Goal: Complete application form: Complete application form

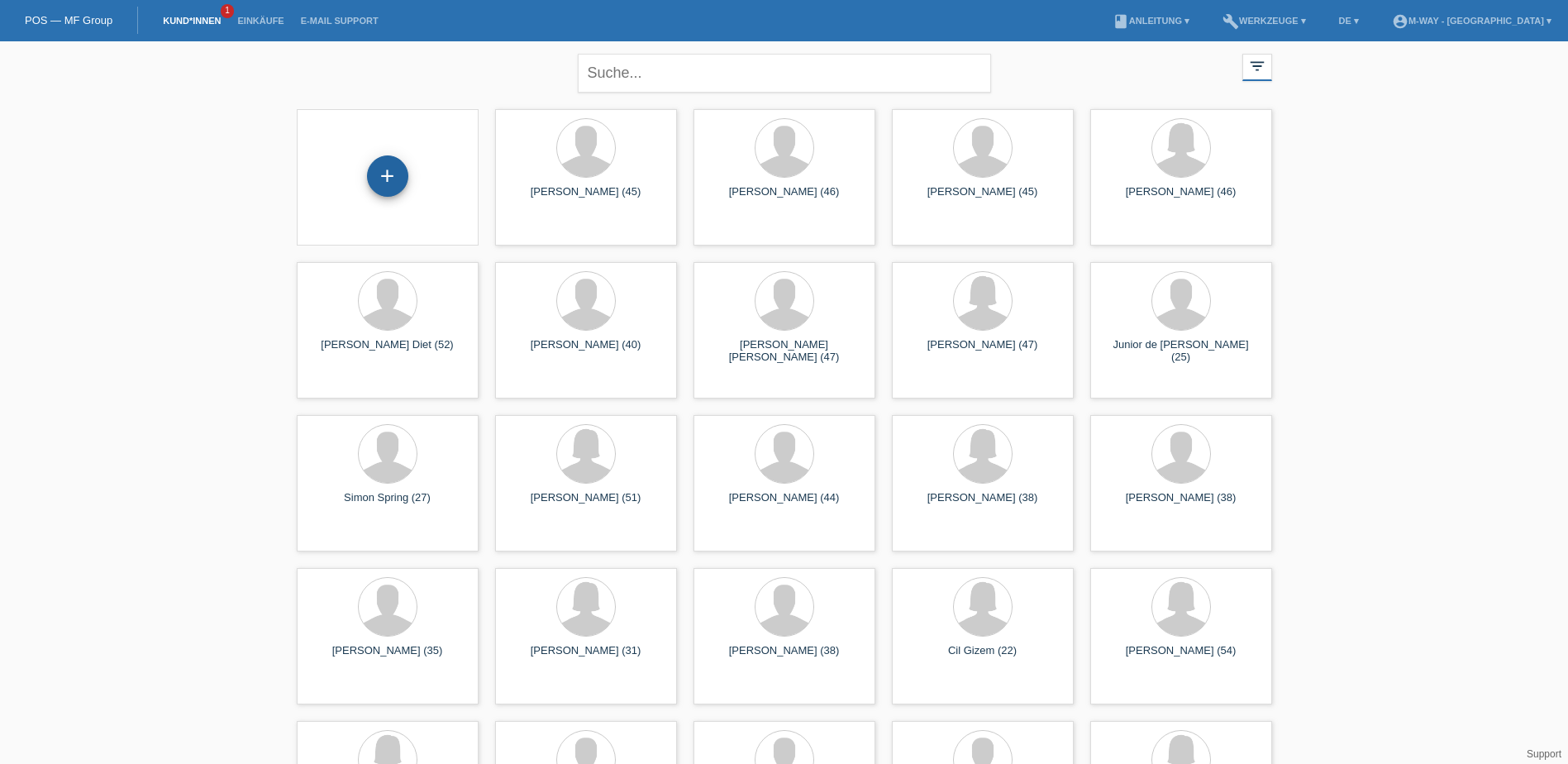
click at [390, 183] on div "+" at bounding box center [388, 177] width 42 height 42
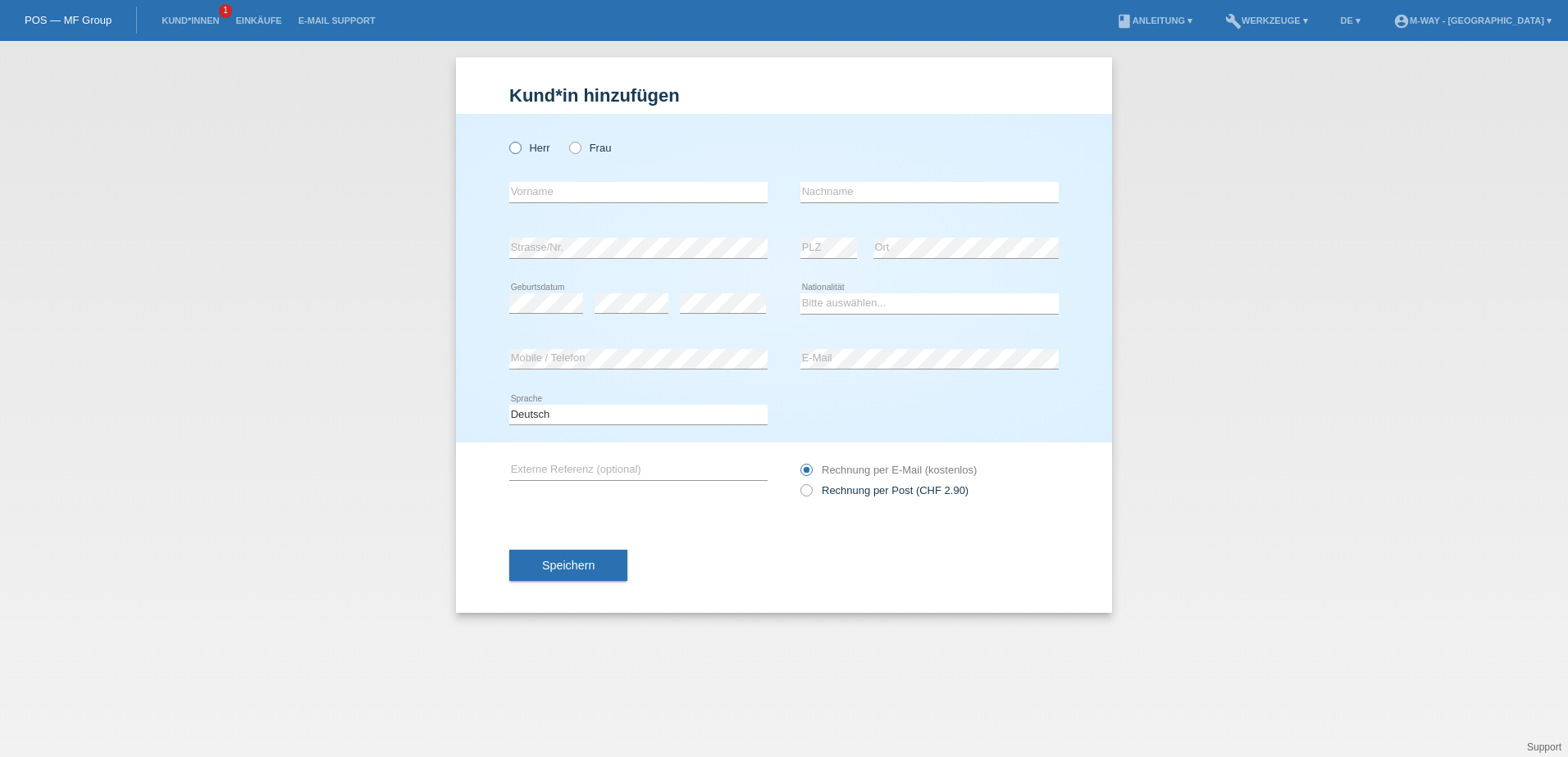
click at [507, 139] on icon at bounding box center [507, 139] width 0 height 0
click at [518, 146] on input "Herr" at bounding box center [515, 147] width 11 height 11
radio input "true"
click at [625, 197] on input "text" at bounding box center [638, 192] width 258 height 21
click at [567, 139] on icon at bounding box center [567, 139] width 0 height 0
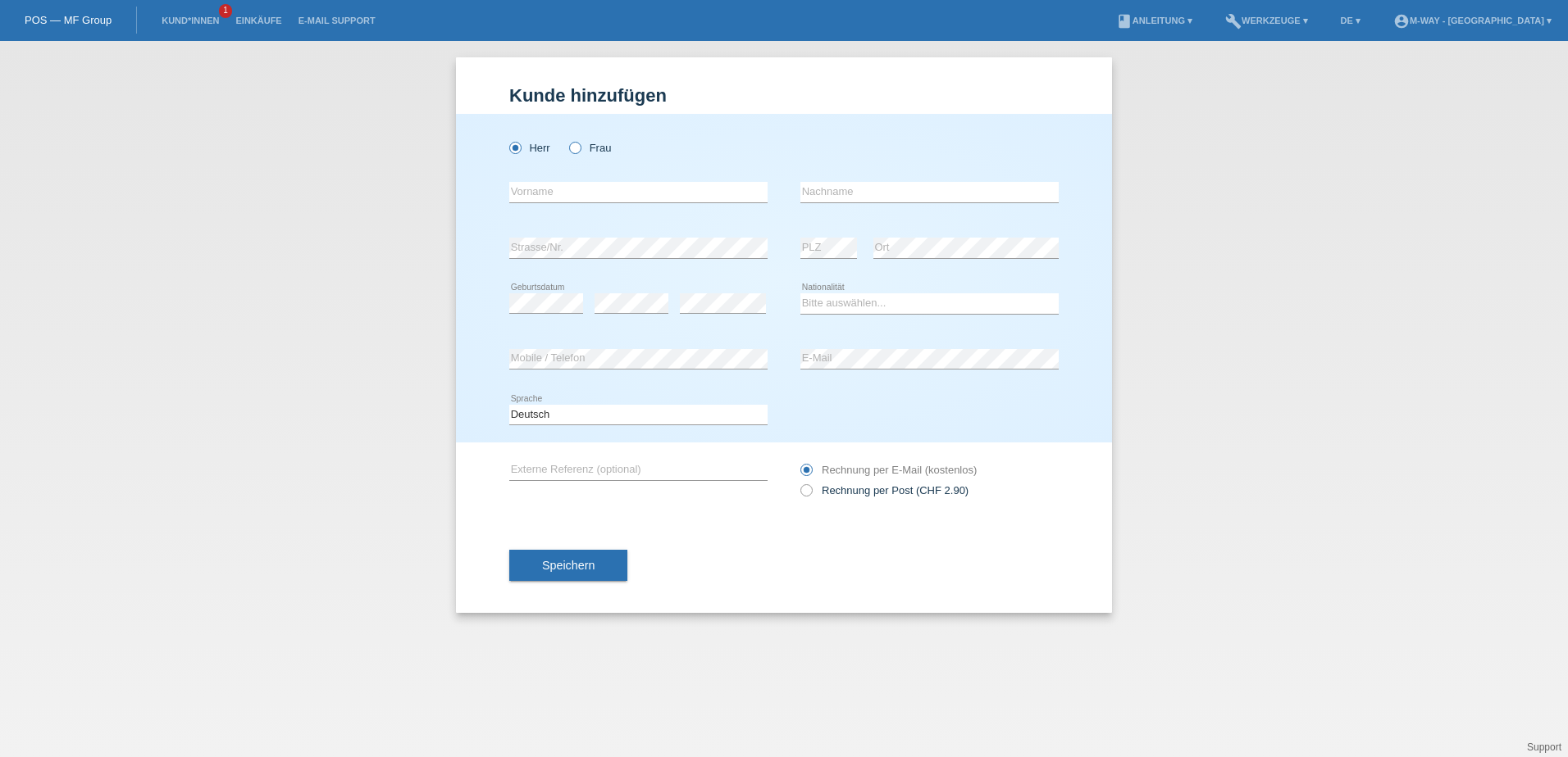
click at [578, 152] on input "Frau" at bounding box center [574, 147] width 11 height 11
radio input "true"
click at [571, 199] on input "text" at bounding box center [638, 192] width 258 height 21
type input "[PERSON_NAME]"
type input "Hold"
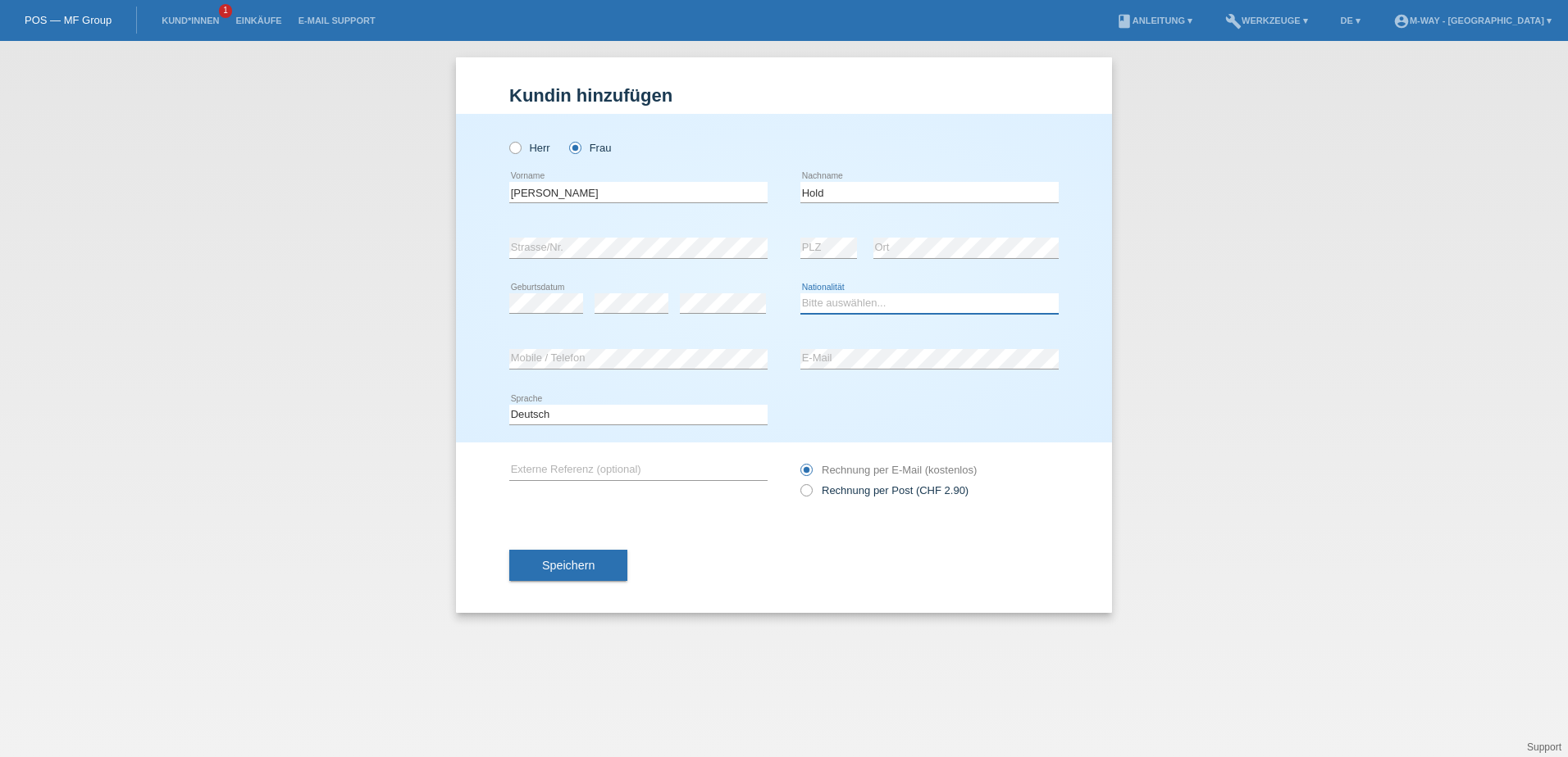
click at [835, 299] on select "Bitte auswählen... Schweiz Deutschland Liechtenstein Österreich ------------ Af…" at bounding box center [929, 304] width 258 height 20
select select "CH"
click at [801, 294] on select "Bitte auswählen... Schweiz Deutschland Liechtenstein Österreich ------------ Af…" at bounding box center [929, 304] width 258 height 20
click at [562, 568] on span "Speichern" at bounding box center [568, 565] width 52 height 13
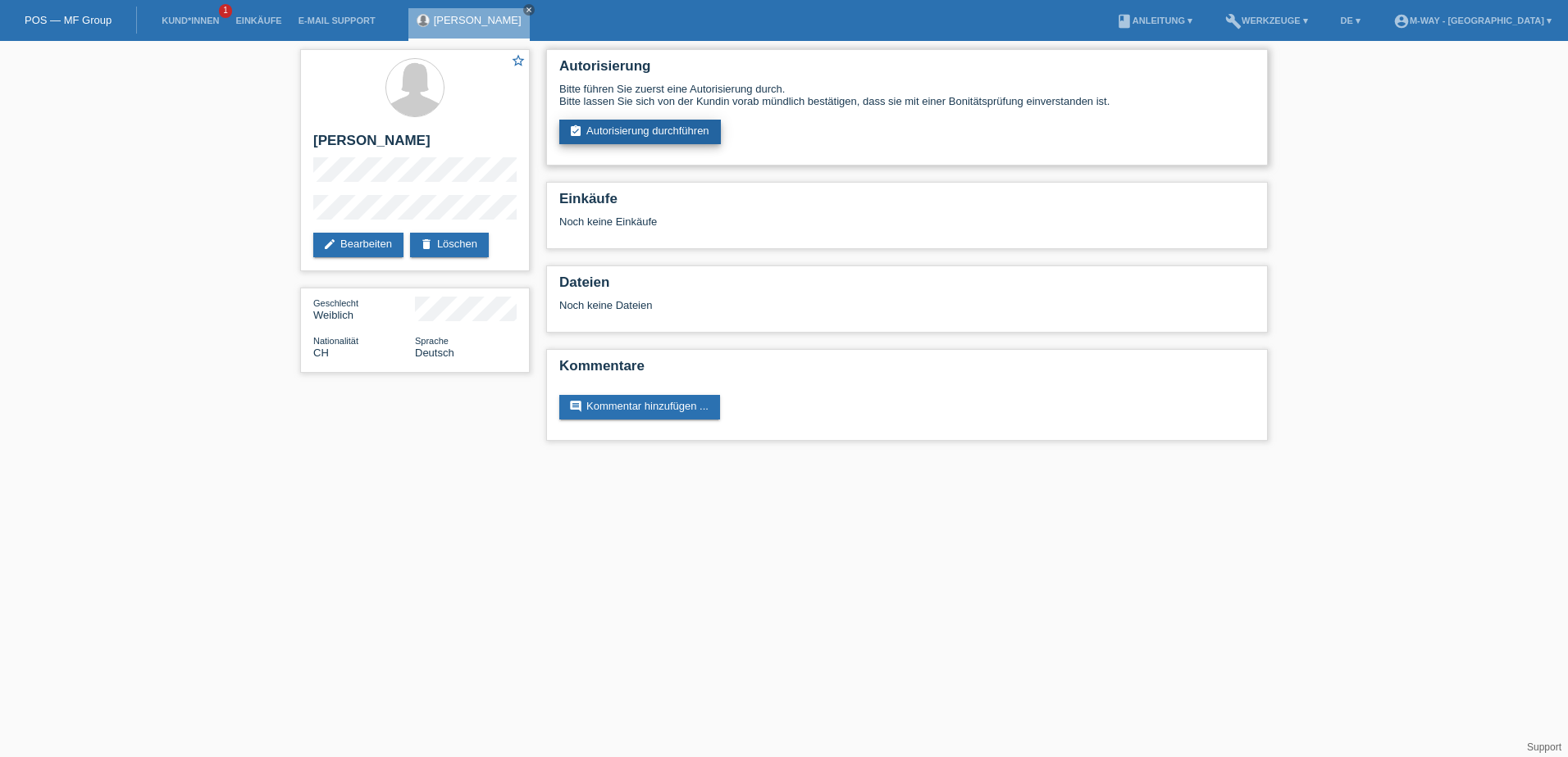
click at [625, 135] on link "assignment_turned_in Autorisierung durchführen" at bounding box center [640, 131] width 162 height 24
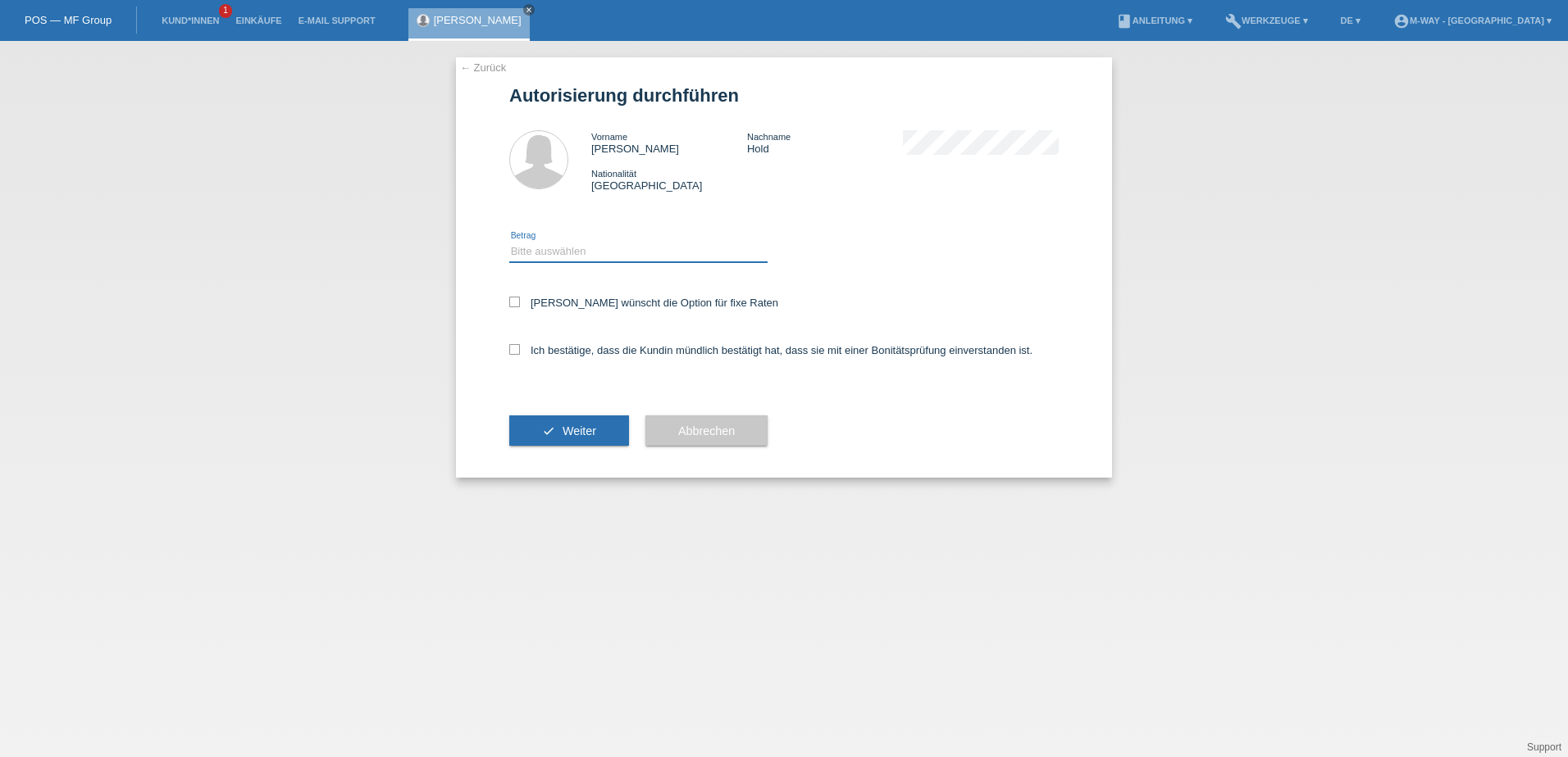
click at [617, 253] on select "Bitte auswählen CHF 1.00 - CHF 499.00 CHF 500.00 - CHF 1'999.00 CHF 2'000.00 - …" at bounding box center [638, 251] width 258 height 20
select select "3"
click at [509, 242] on select "Bitte auswählen CHF 1.00 - CHF 499.00 CHF 500.00 - CHF 1'999.00 CHF 2'000.00 - …" at bounding box center [638, 251] width 258 height 20
click at [521, 305] on label "Kundin wünscht die Option für fixe Raten" at bounding box center [643, 303] width 269 height 13
click at [520, 305] on input "Kundin wünscht die Option für fixe Raten" at bounding box center [515, 302] width 11 height 11
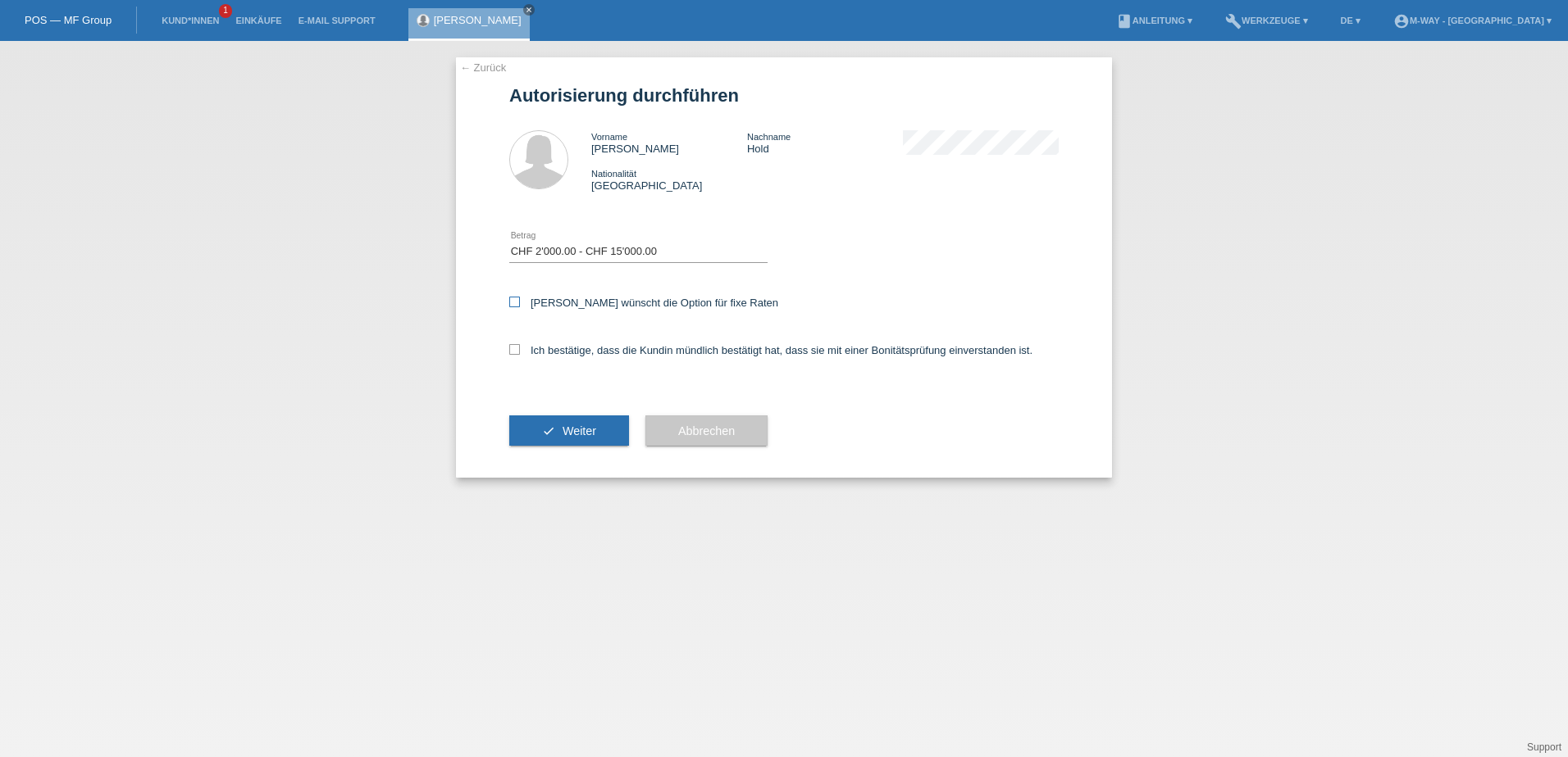
checkbox input "true"
click at [520, 344] on label "Ich bestätige, dass die Kundin mündlich bestätigt hat, dass sie mit einer Bonit…" at bounding box center [771, 350] width 523 height 13
click at [520, 344] on input "Ich bestätige, dass die Kundin mündlich bestätigt hat, dass sie mit einer Bonit…" at bounding box center [515, 349] width 11 height 11
checkbox input "true"
click at [545, 367] on div "Ich bestätige, dass die Kundin mündlich bestätigt hat, dass sie mit einer Bonit…" at bounding box center [784, 356] width 549 height 56
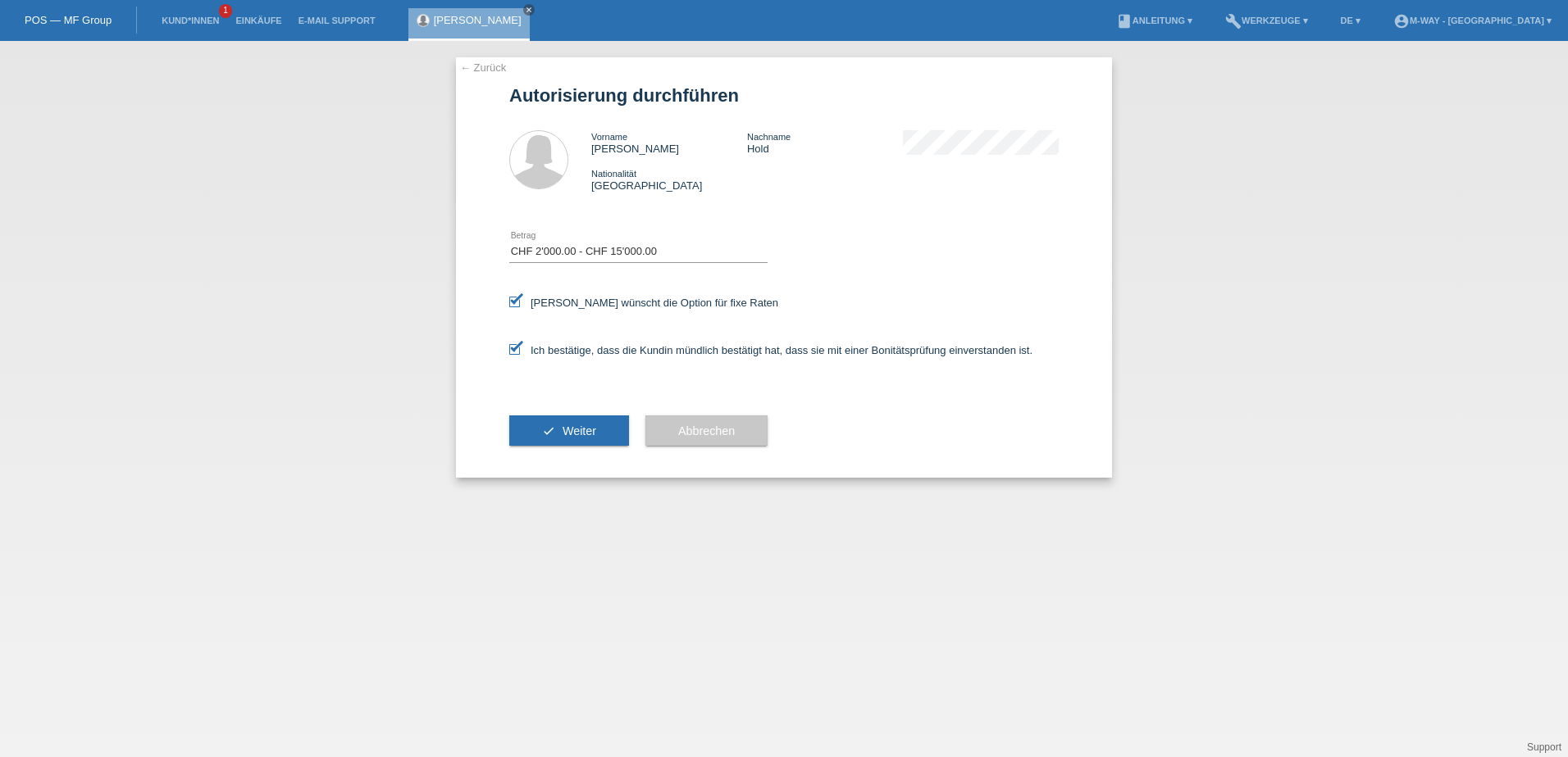
click at [571, 452] on div "check Weiter" at bounding box center [569, 431] width 120 height 95
click at [564, 445] on button "check Weiter" at bounding box center [569, 431] width 120 height 31
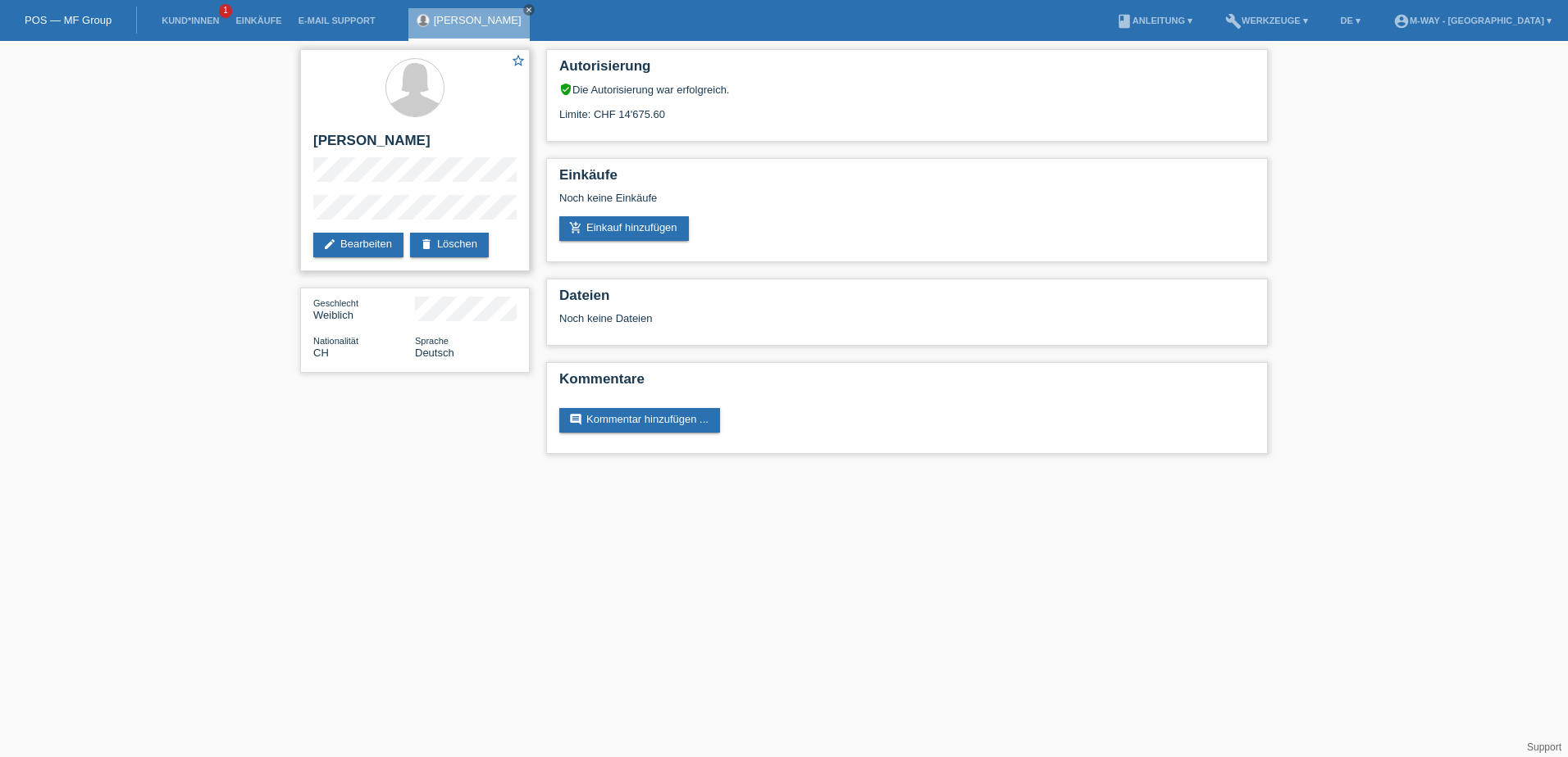
click at [365, 230] on div "star_border Gina Hold edit Bearbeiten delete Löschen" at bounding box center [415, 160] width 230 height 222
click at [372, 246] on link "edit Bearbeiten" at bounding box center [359, 244] width 90 height 24
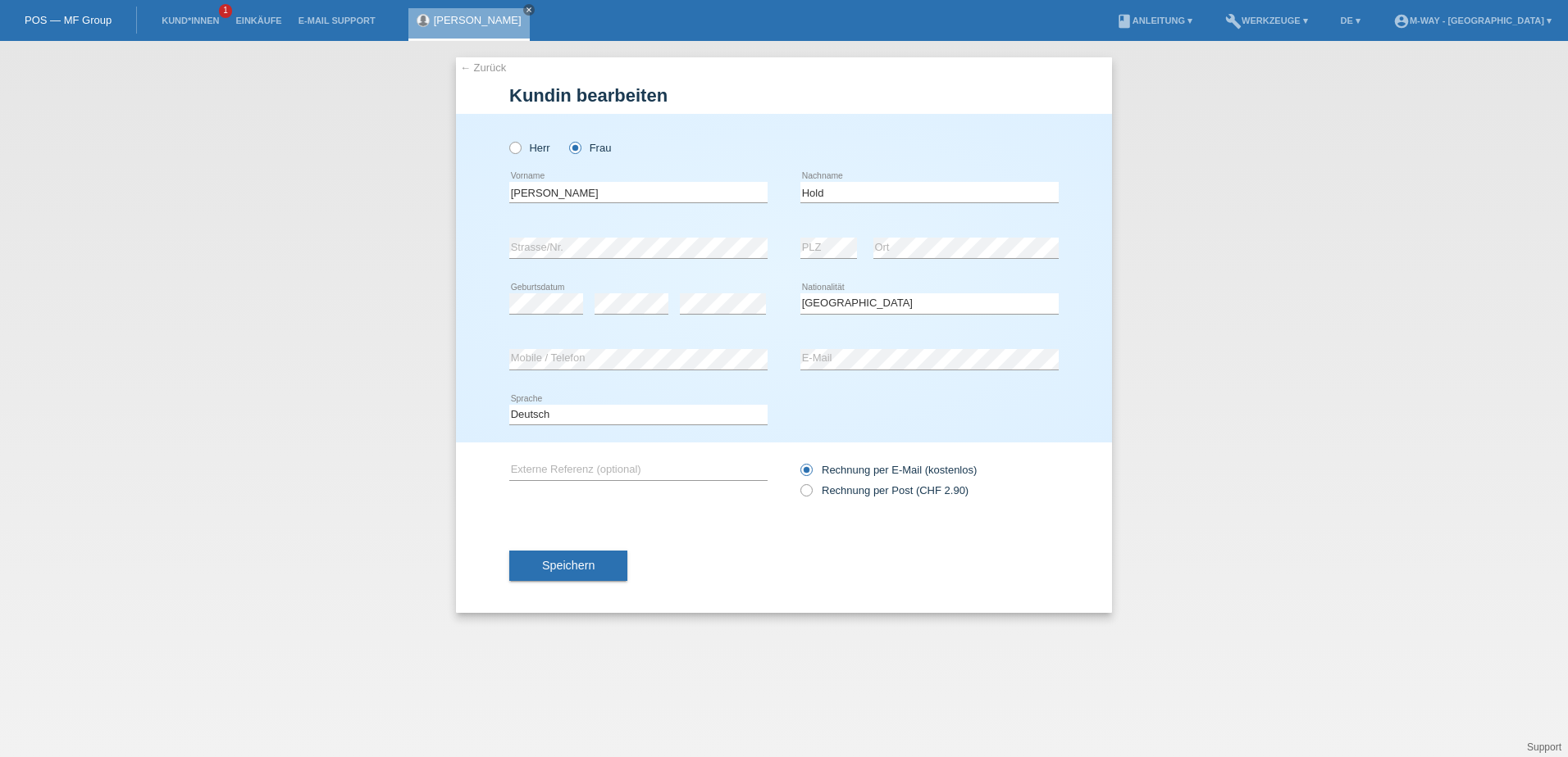
select select "CH"
